Goal: Information Seeking & Learning: Learn about a topic

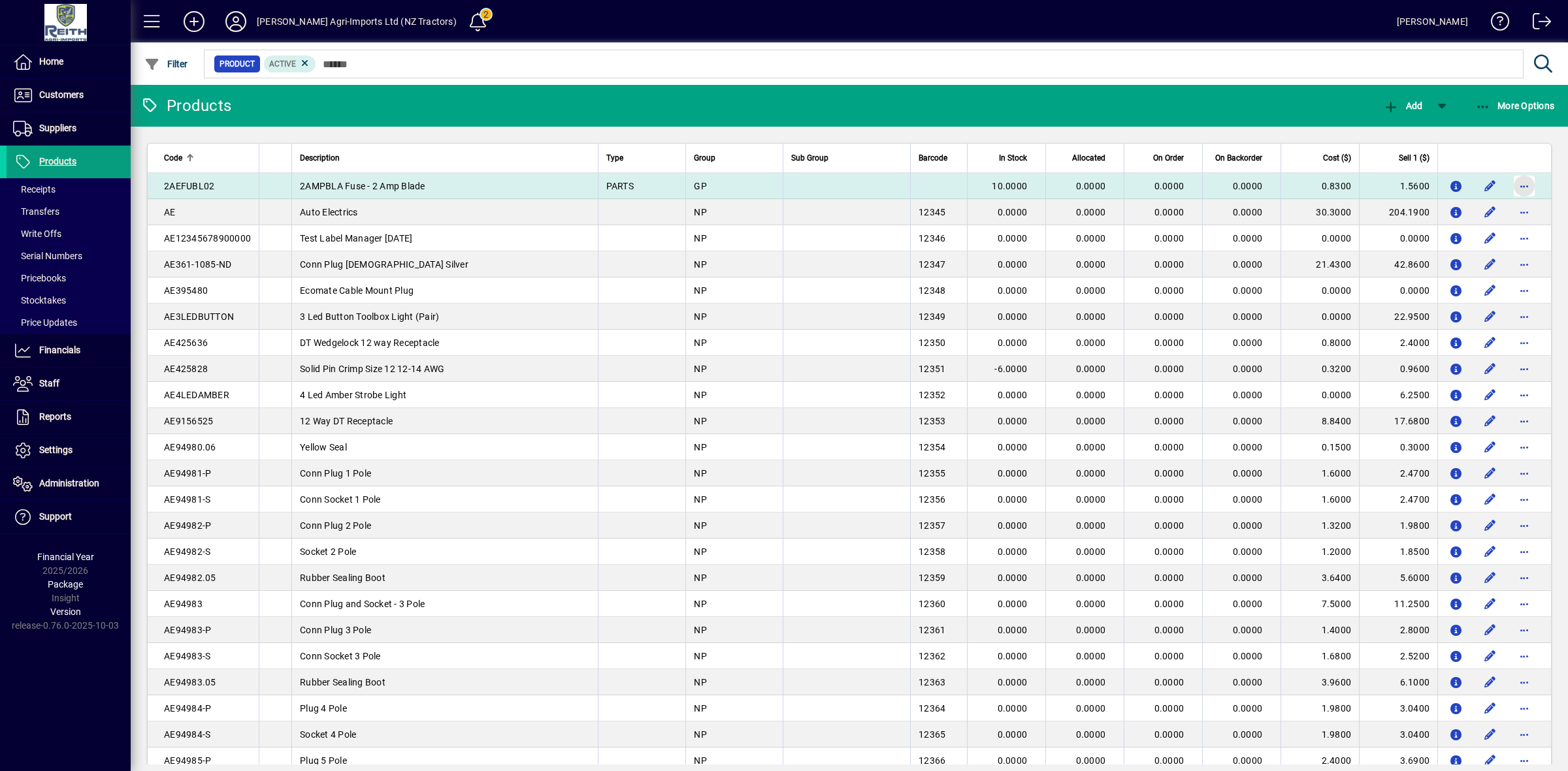
click at [1514, 186] on span "button" at bounding box center [1524, 186] width 31 height 31
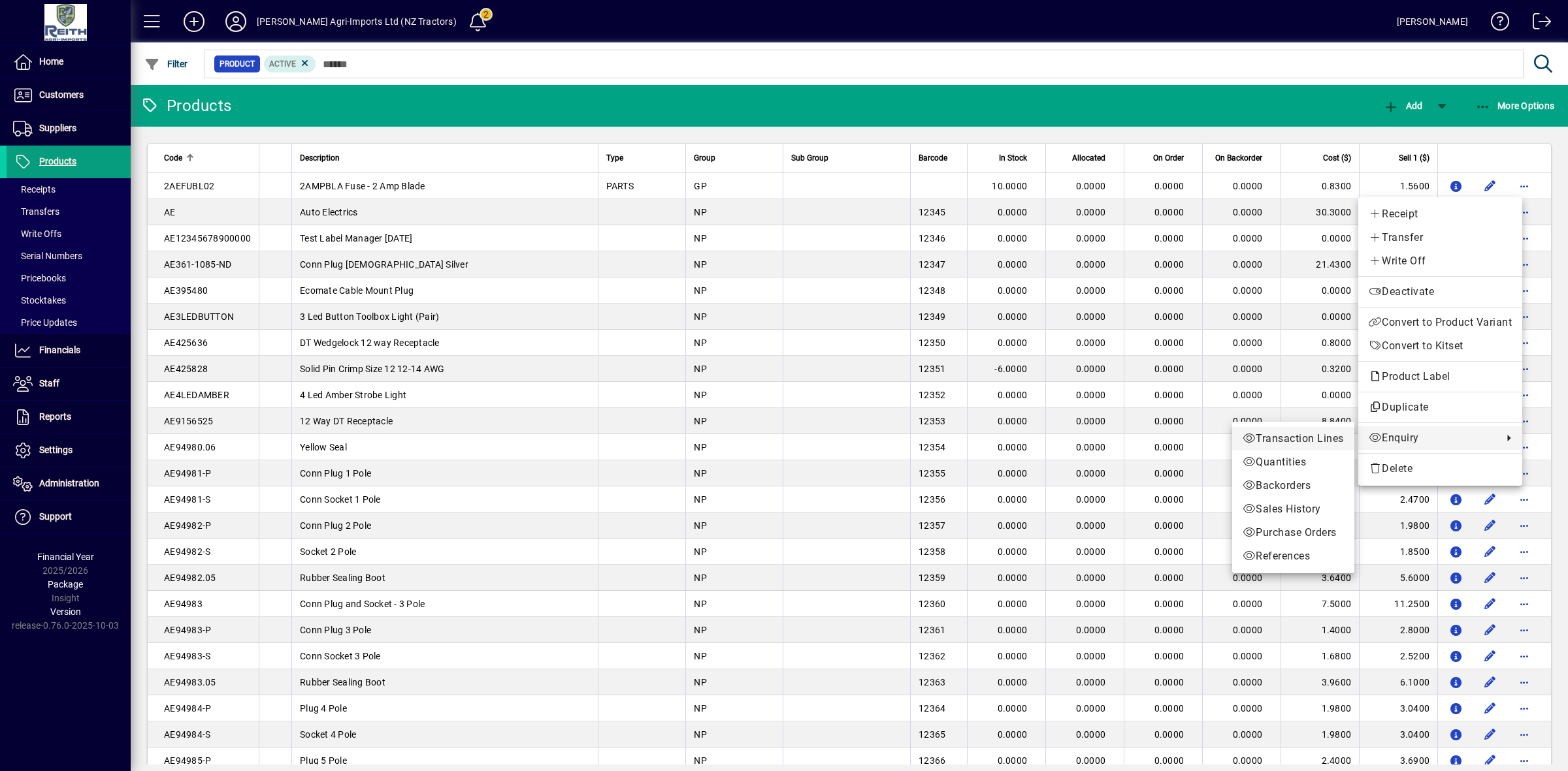
click at [1308, 438] on span "Transaction Lines" at bounding box center [1293, 438] width 101 height 16
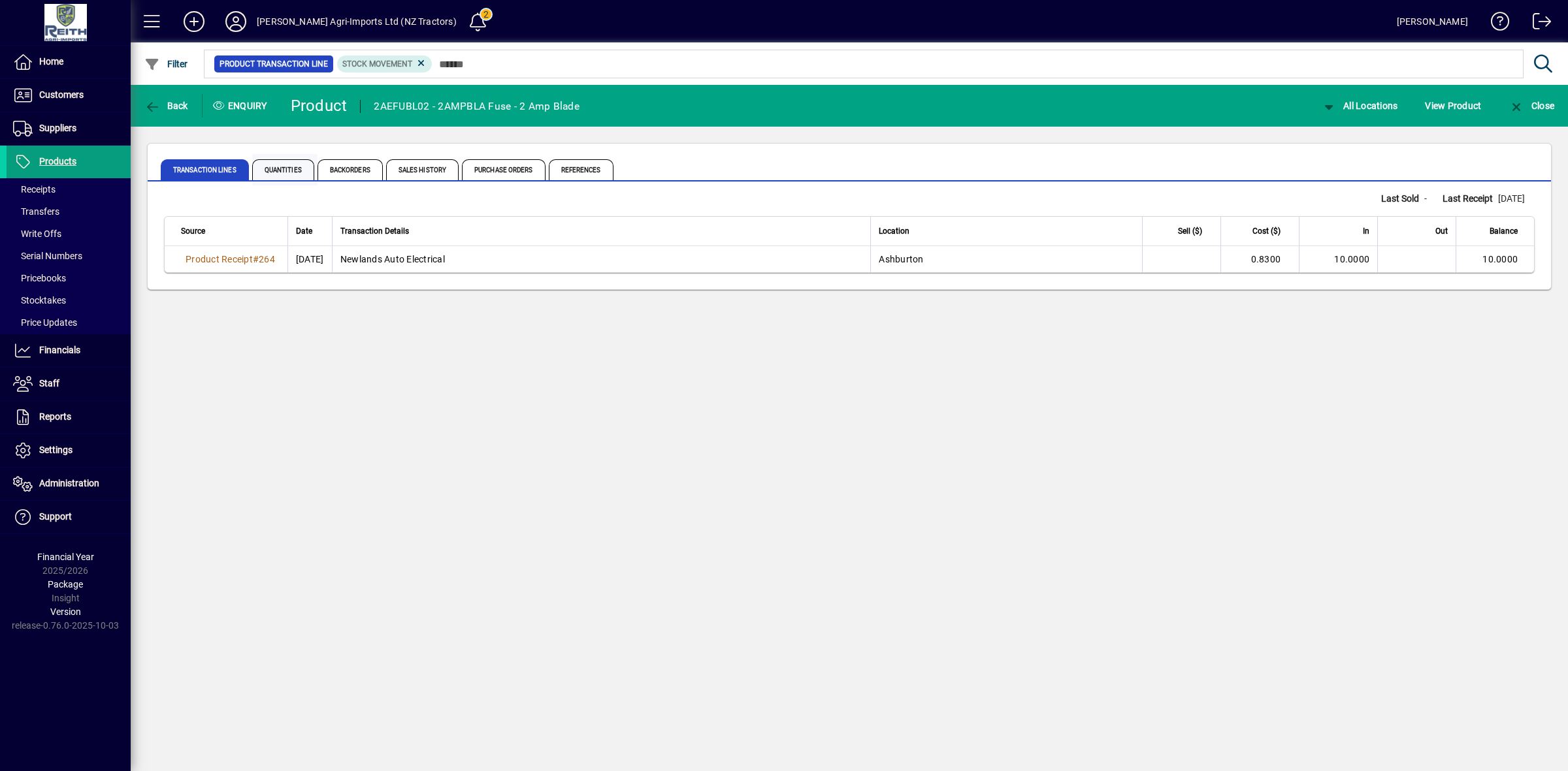
click at [282, 169] on span "Quantities" at bounding box center [283, 170] width 62 height 21
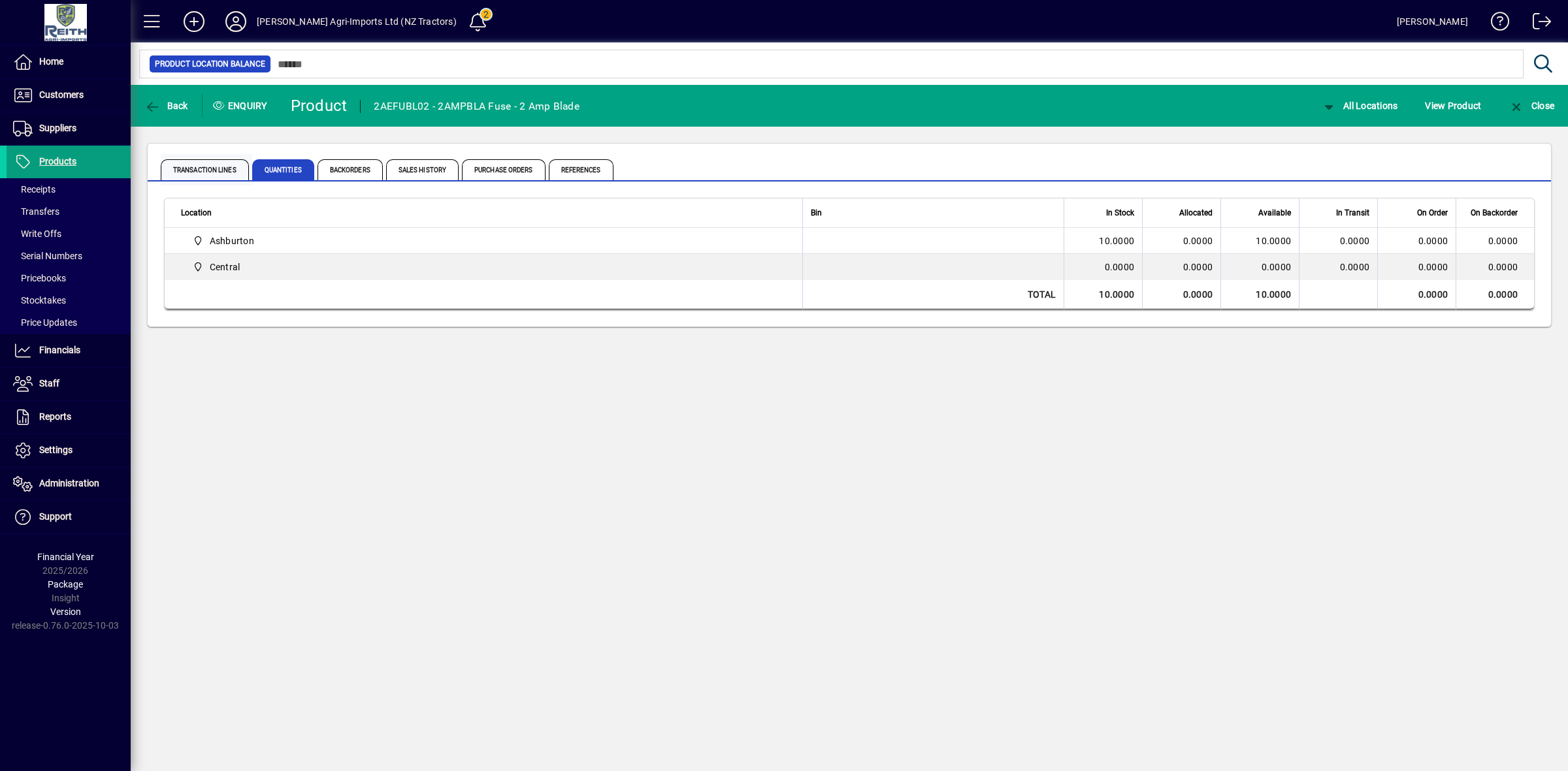
click at [204, 168] on span "Transaction Lines" at bounding box center [204, 170] width 88 height 21
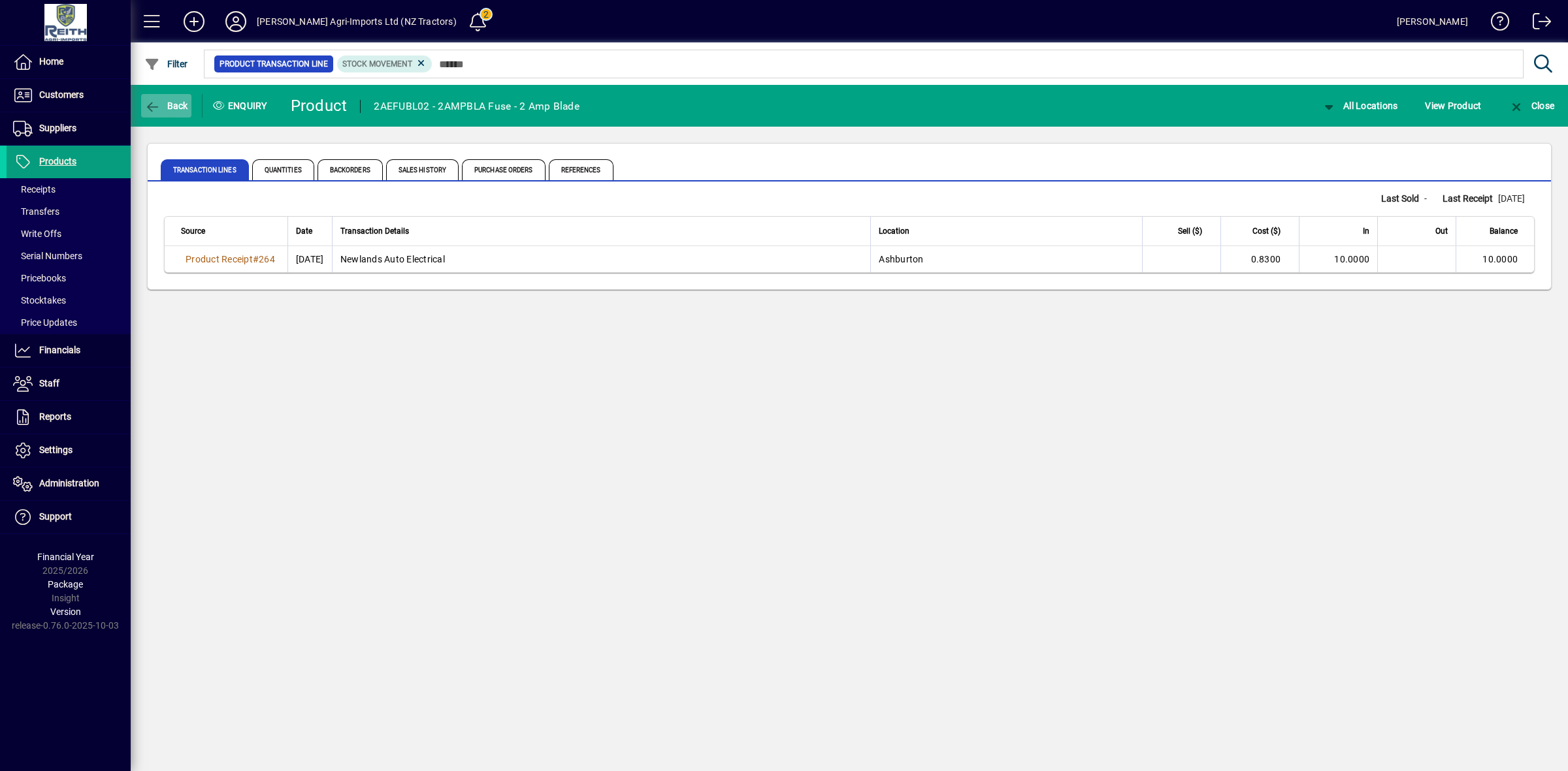
click at [170, 96] on span "button" at bounding box center [166, 106] width 51 height 31
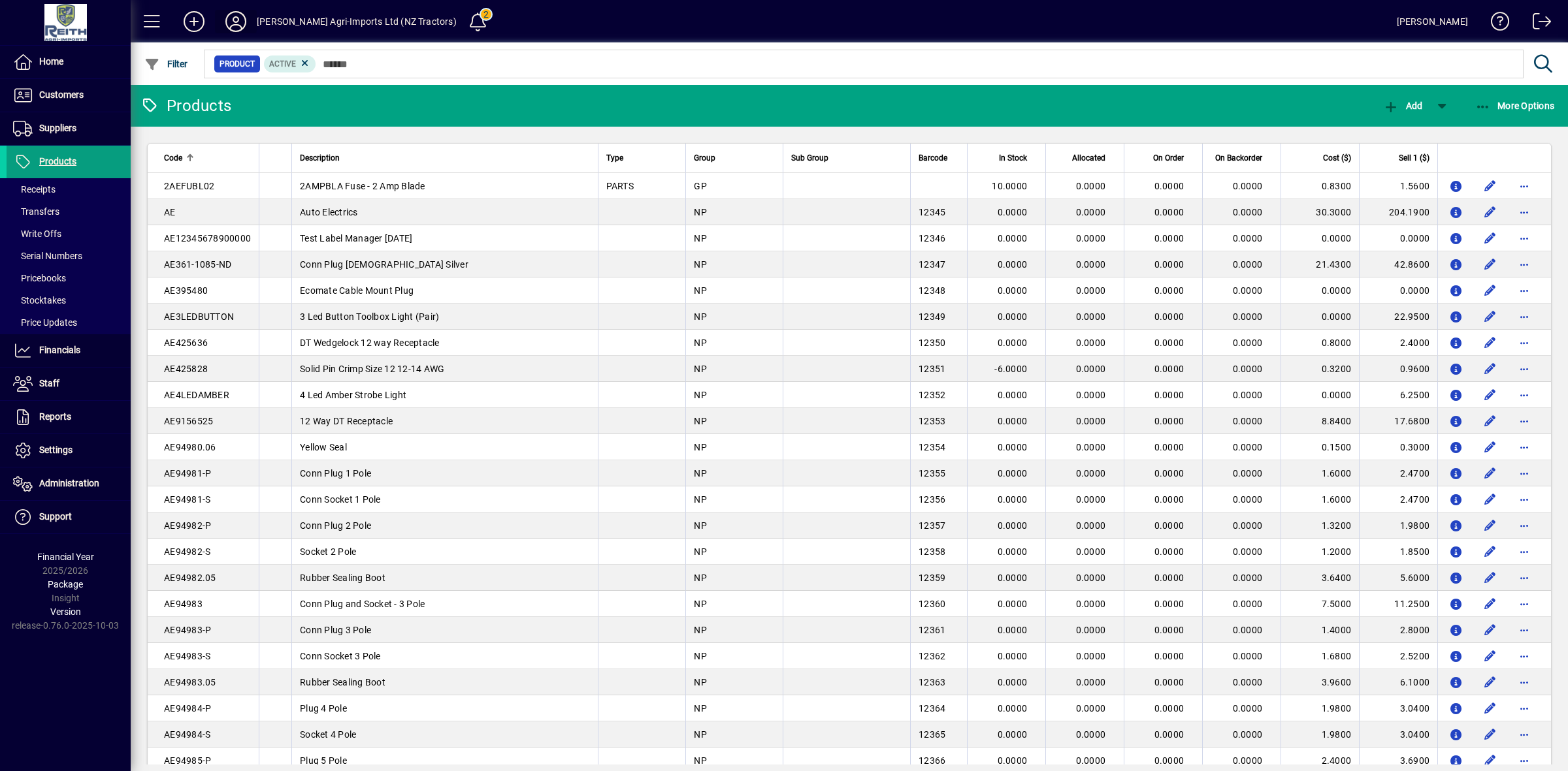
click at [237, 18] on icon at bounding box center [236, 21] width 26 height 21
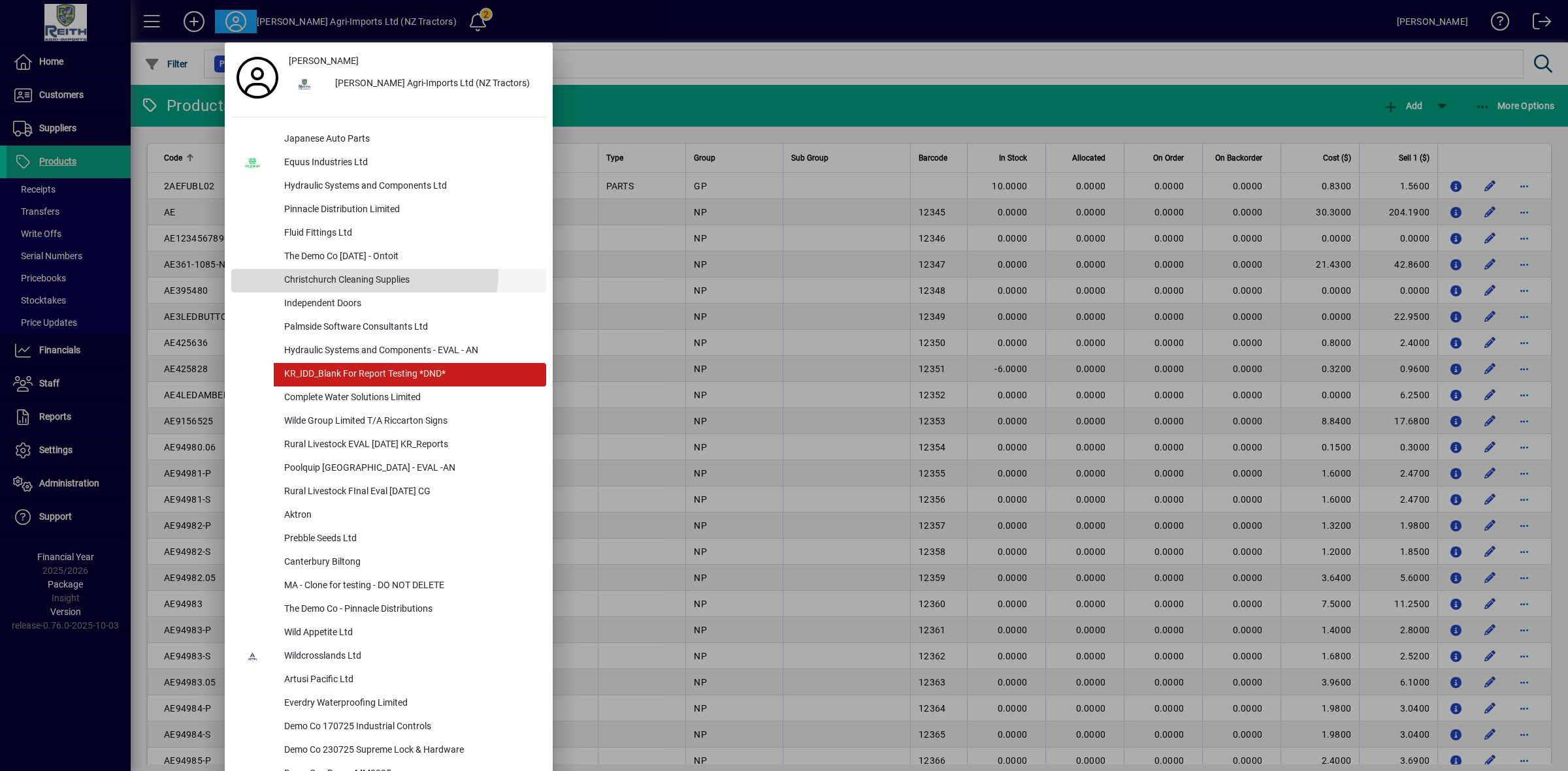
click at [360, 271] on div "Christchurch Cleaning Supplies" at bounding box center [410, 281] width 272 height 24
